Goal: Information Seeking & Learning: Compare options

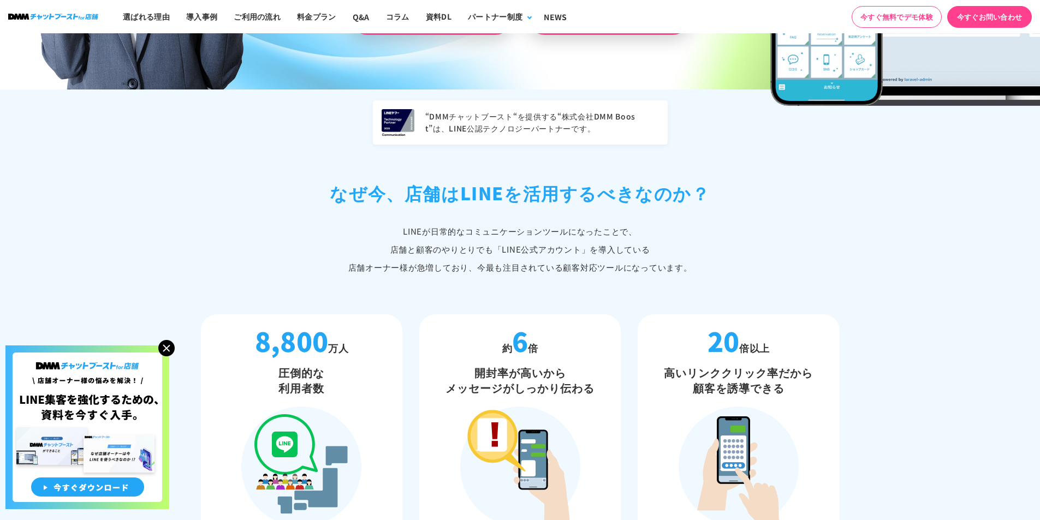
scroll to position [437, 0]
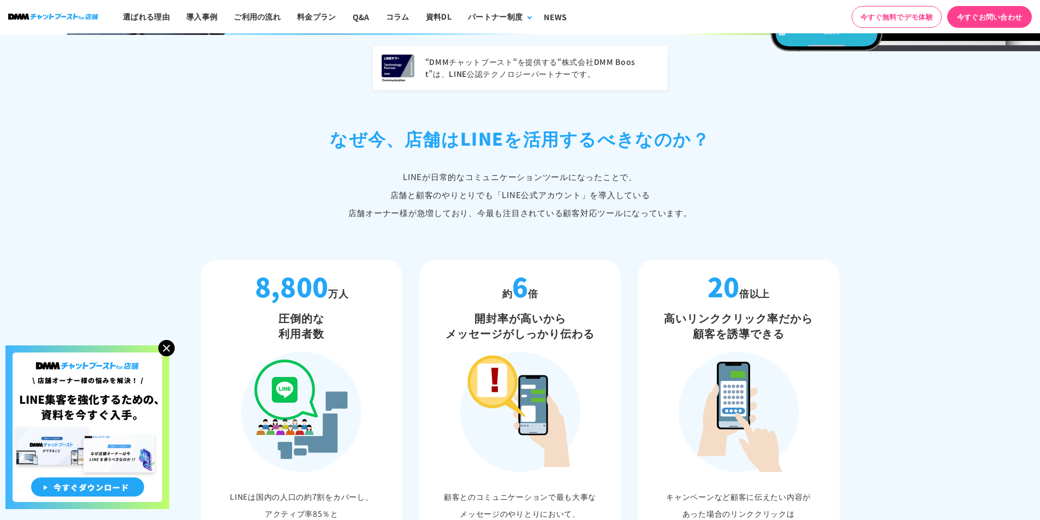
click at [165, 352] on img at bounding box center [166, 348] width 16 height 16
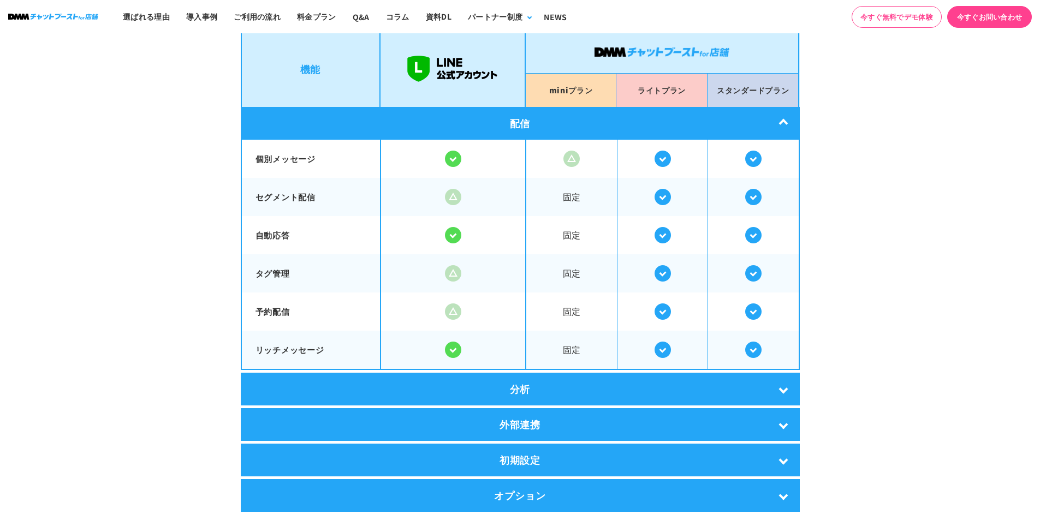
scroll to position [1965, 0]
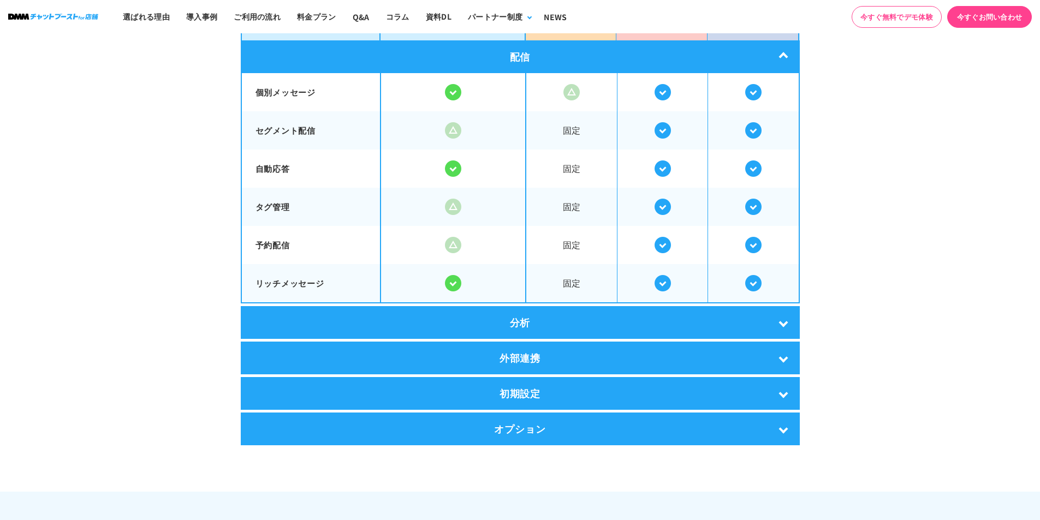
click at [784, 322] on div "分析" at bounding box center [520, 322] width 559 height 33
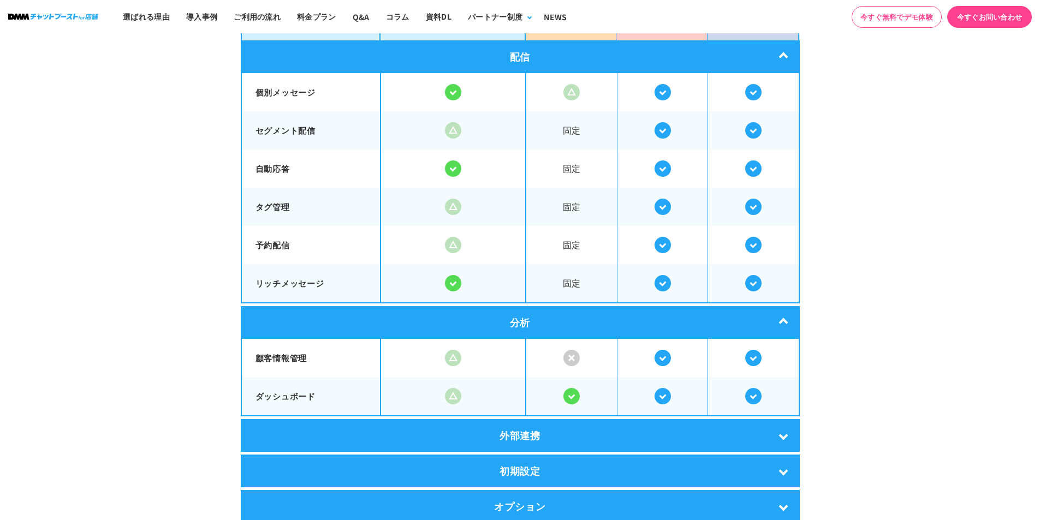
click at [774, 428] on div "外部連携" at bounding box center [520, 435] width 559 height 33
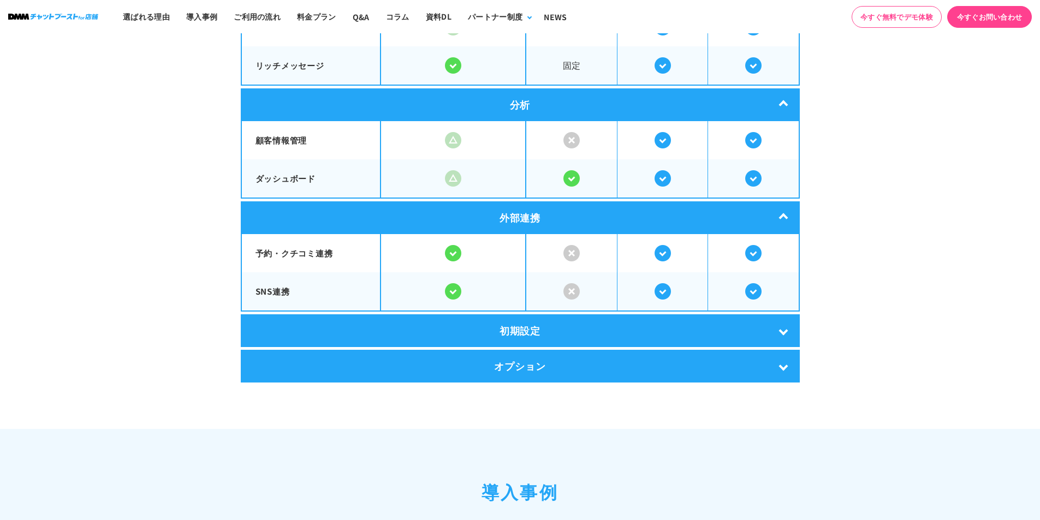
scroll to position [2183, 0]
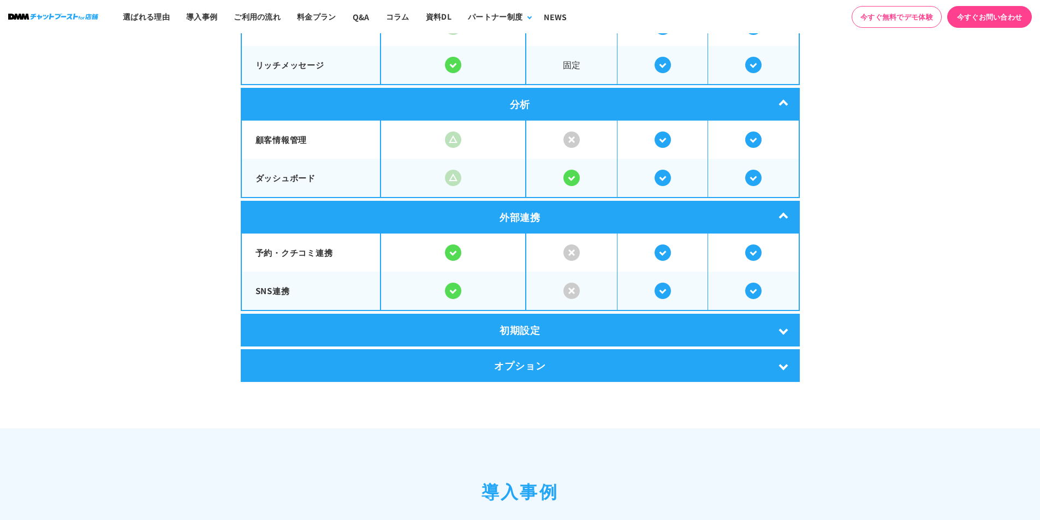
click at [788, 326] on div "初期設定" at bounding box center [520, 330] width 559 height 33
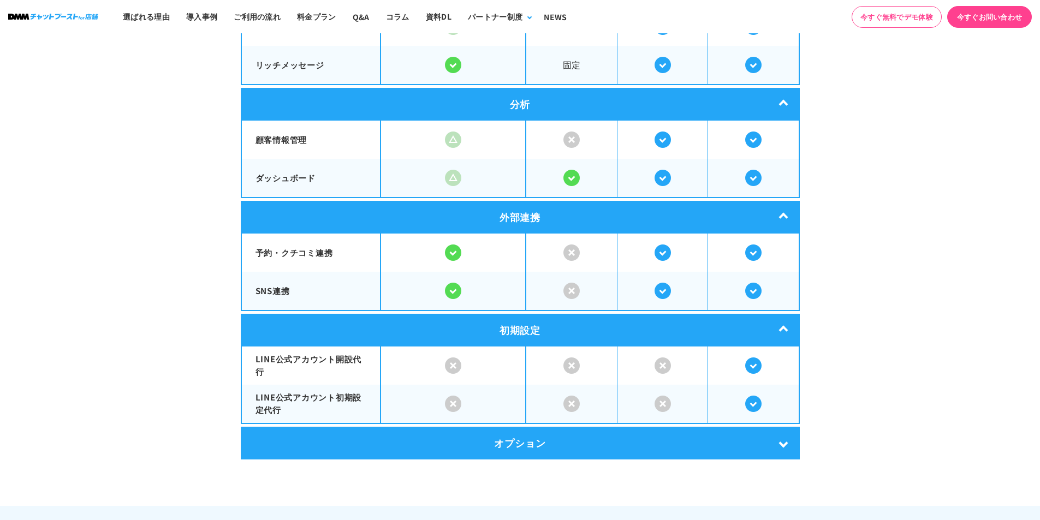
click at [774, 432] on div "オプション" at bounding box center [520, 443] width 559 height 33
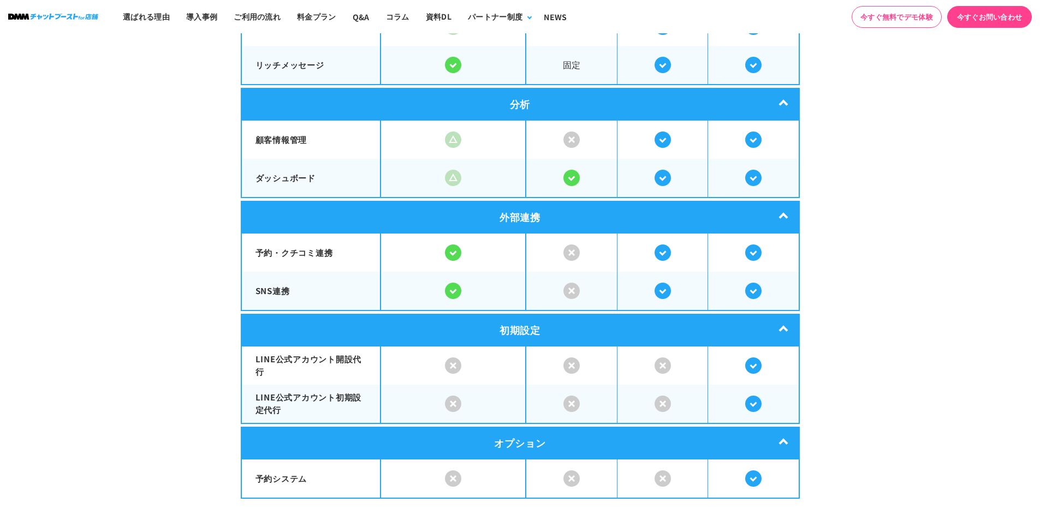
click at [778, 435] on div "オプション" at bounding box center [520, 443] width 559 height 33
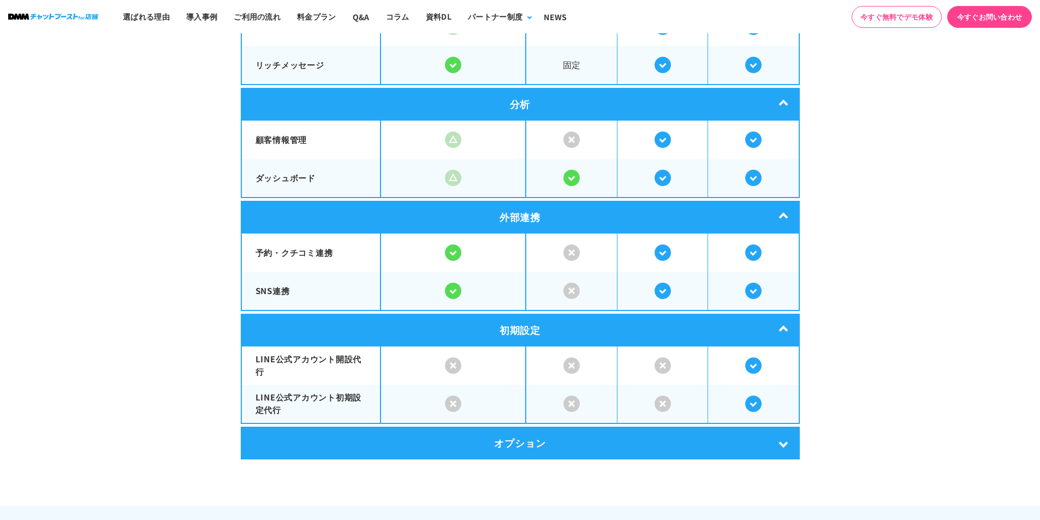
click at [784, 321] on div "初期設定" at bounding box center [520, 330] width 559 height 33
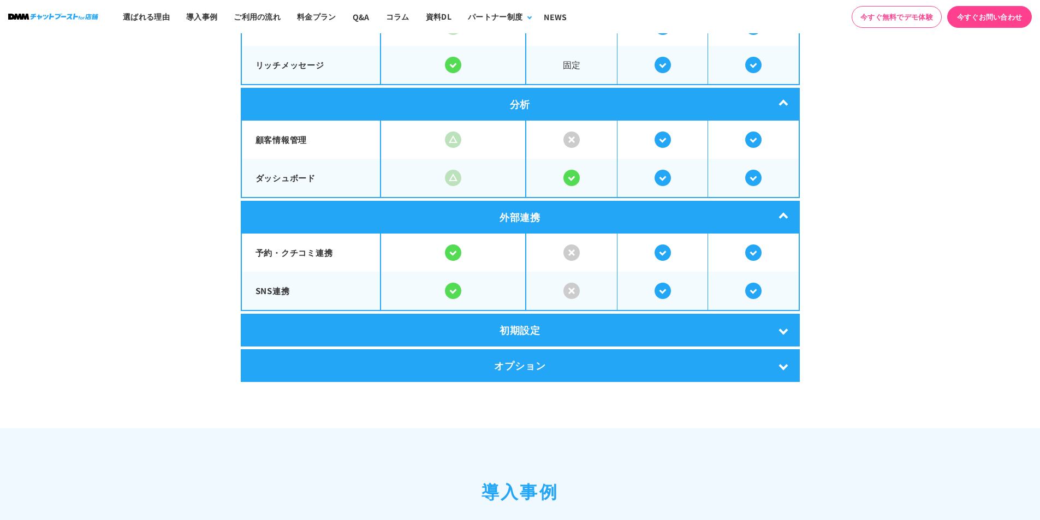
click at [781, 215] on div "外部連携" at bounding box center [520, 217] width 559 height 33
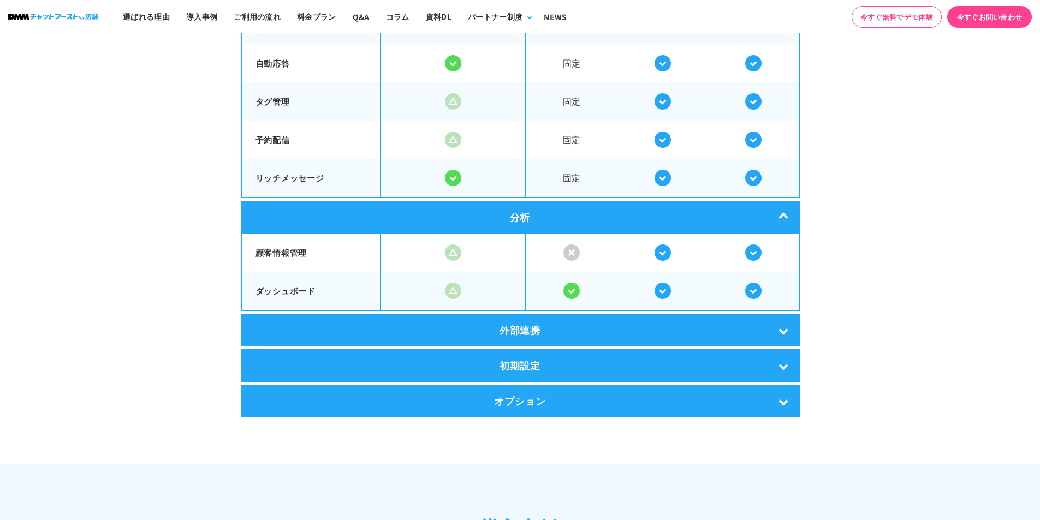
scroll to position [2128, 0]
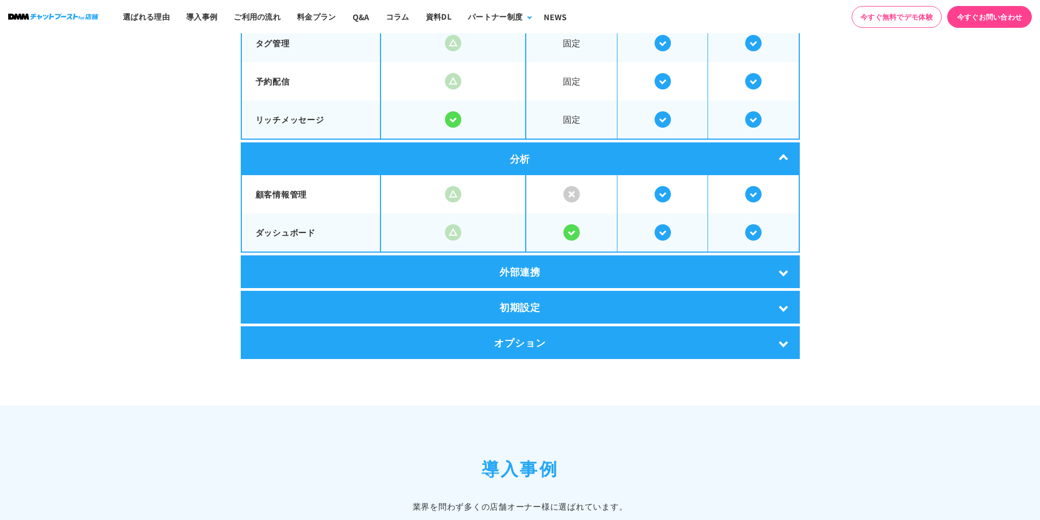
click at [776, 267] on div "外部連携" at bounding box center [520, 271] width 559 height 33
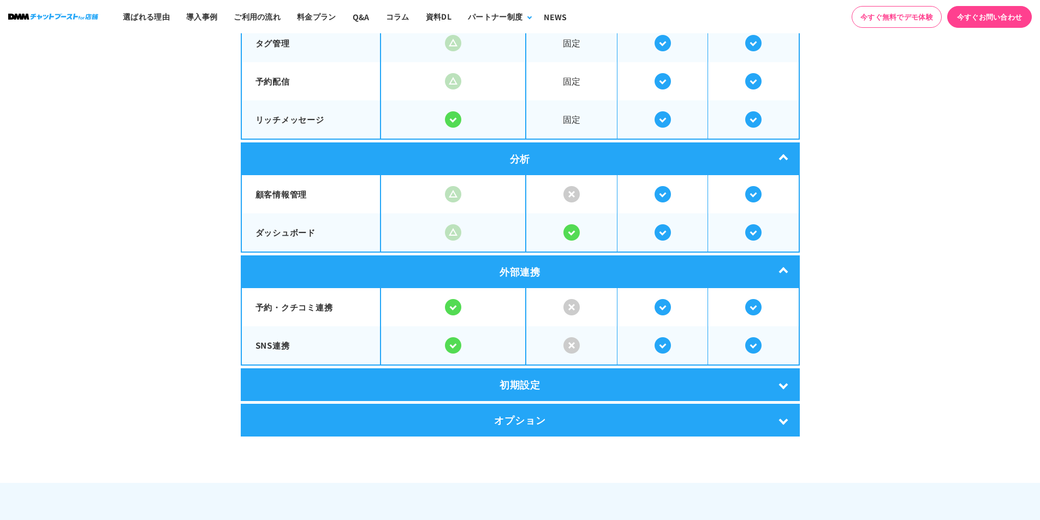
click at [791, 268] on div "外部連携" at bounding box center [520, 271] width 559 height 33
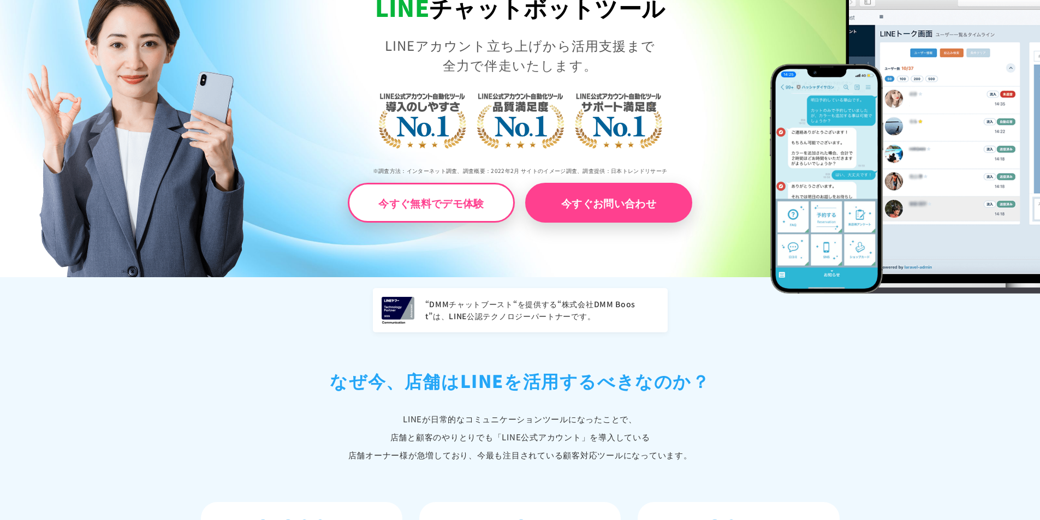
scroll to position [218, 0]
